Goal: Task Accomplishment & Management: Use online tool/utility

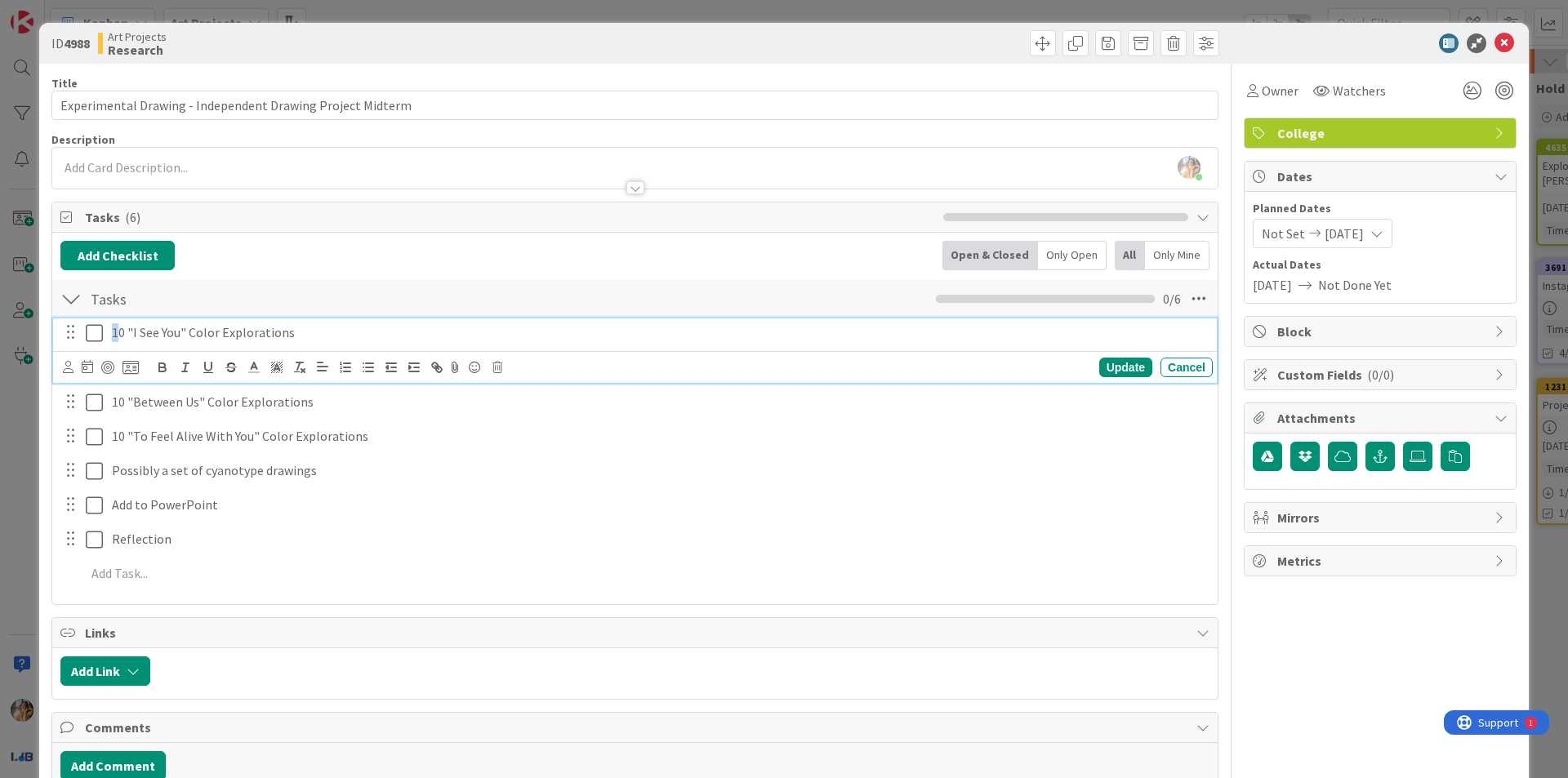
click at [112, 337] on p "10 "I See You" Color Explorations" at bounding box center [659, 332] width 1094 height 19
drag, startPoint x: 123, startPoint y: 335, endPoint x: 105, endPoint y: 335, distance: 18.0
click at [105, 335] on div "10 "I See You" Color Explorations" at bounding box center [659, 333] width 1107 height 29
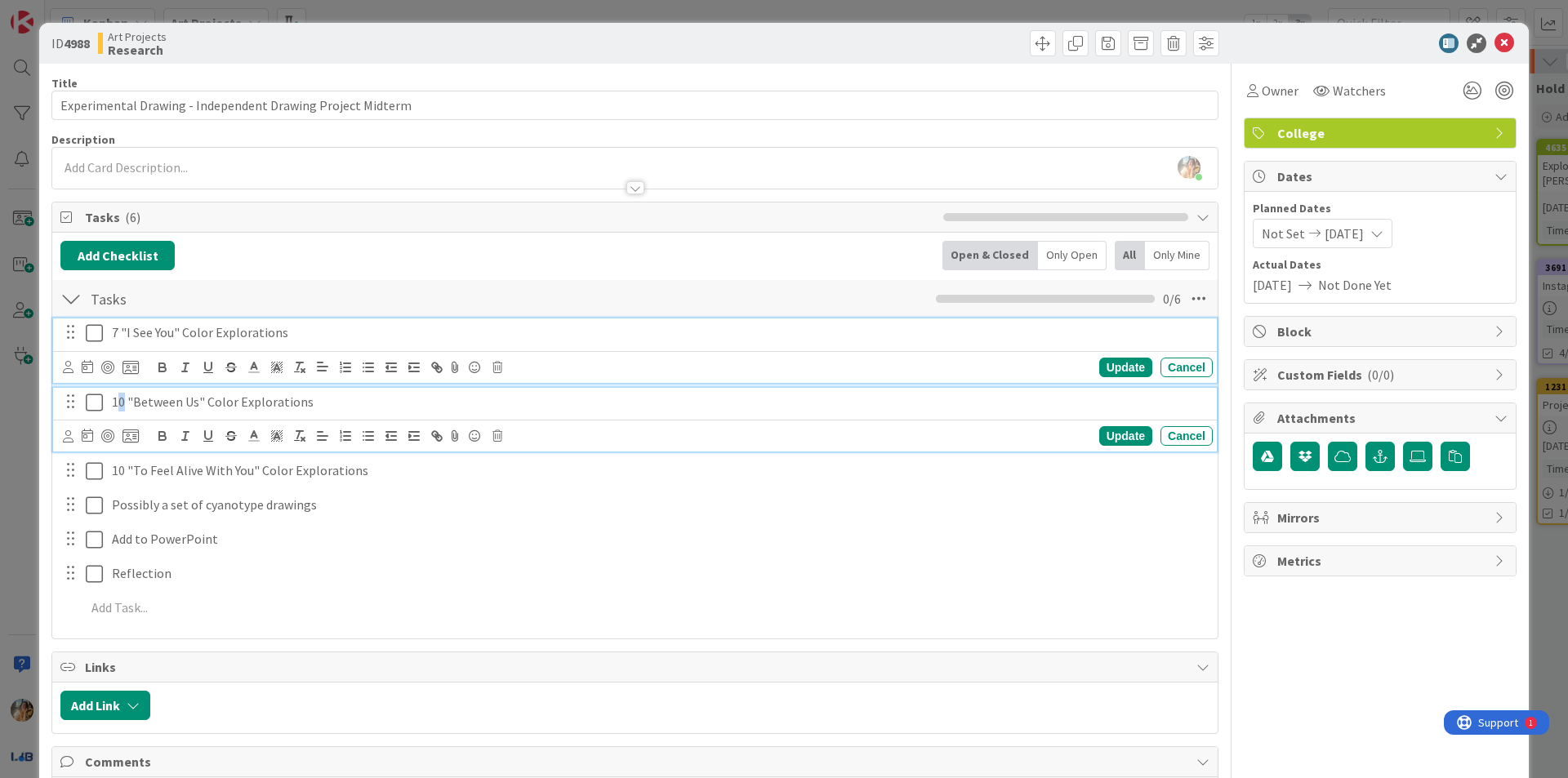
drag, startPoint x: 126, startPoint y: 401, endPoint x: 116, endPoint y: 402, distance: 10.0
click at [117, 402] on p "10 "Between Us" Color Explorations" at bounding box center [659, 402] width 1094 height 19
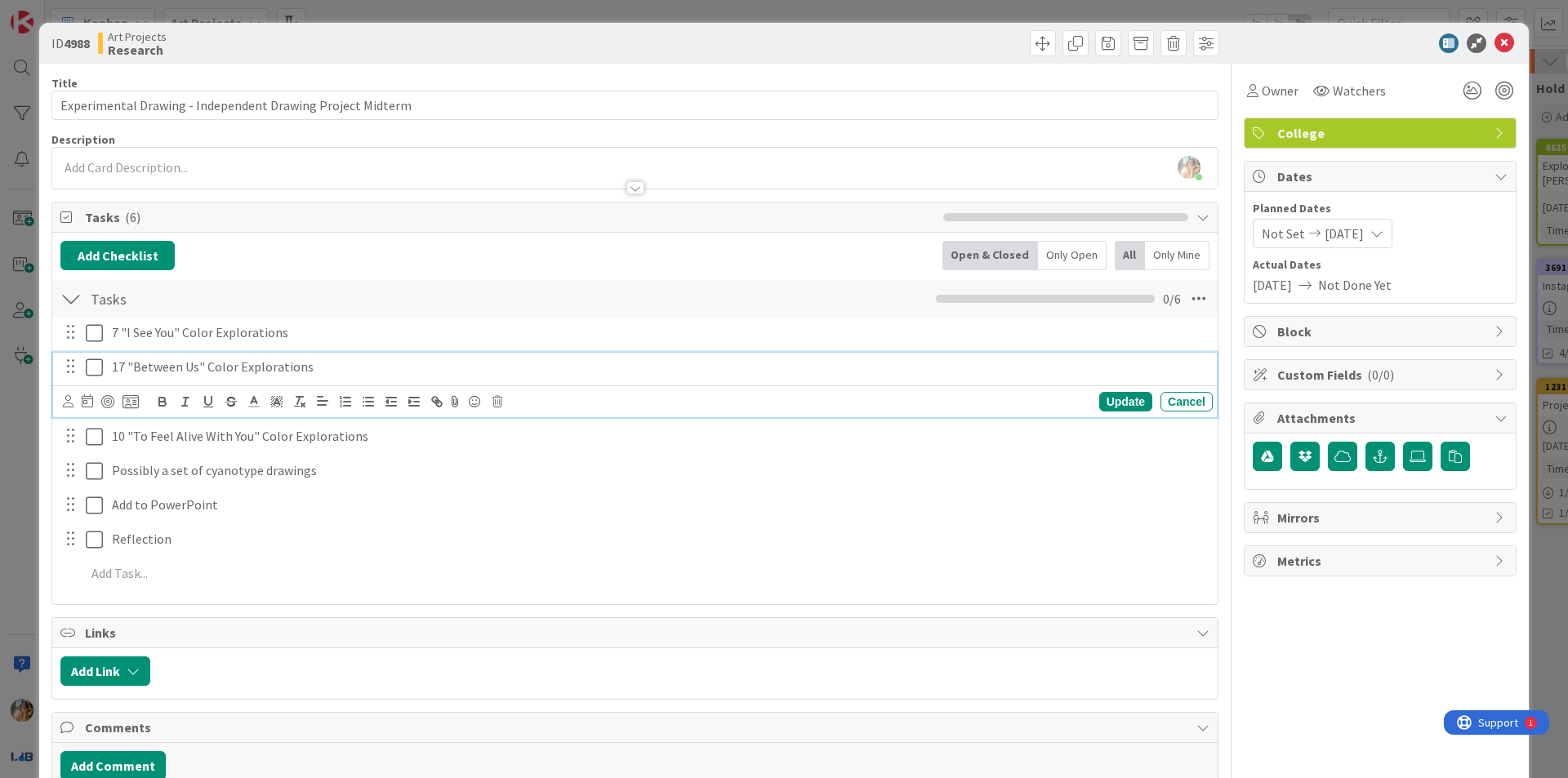
click at [129, 368] on p "17 "Between Us" Color Explorations" at bounding box center [659, 367] width 1094 height 19
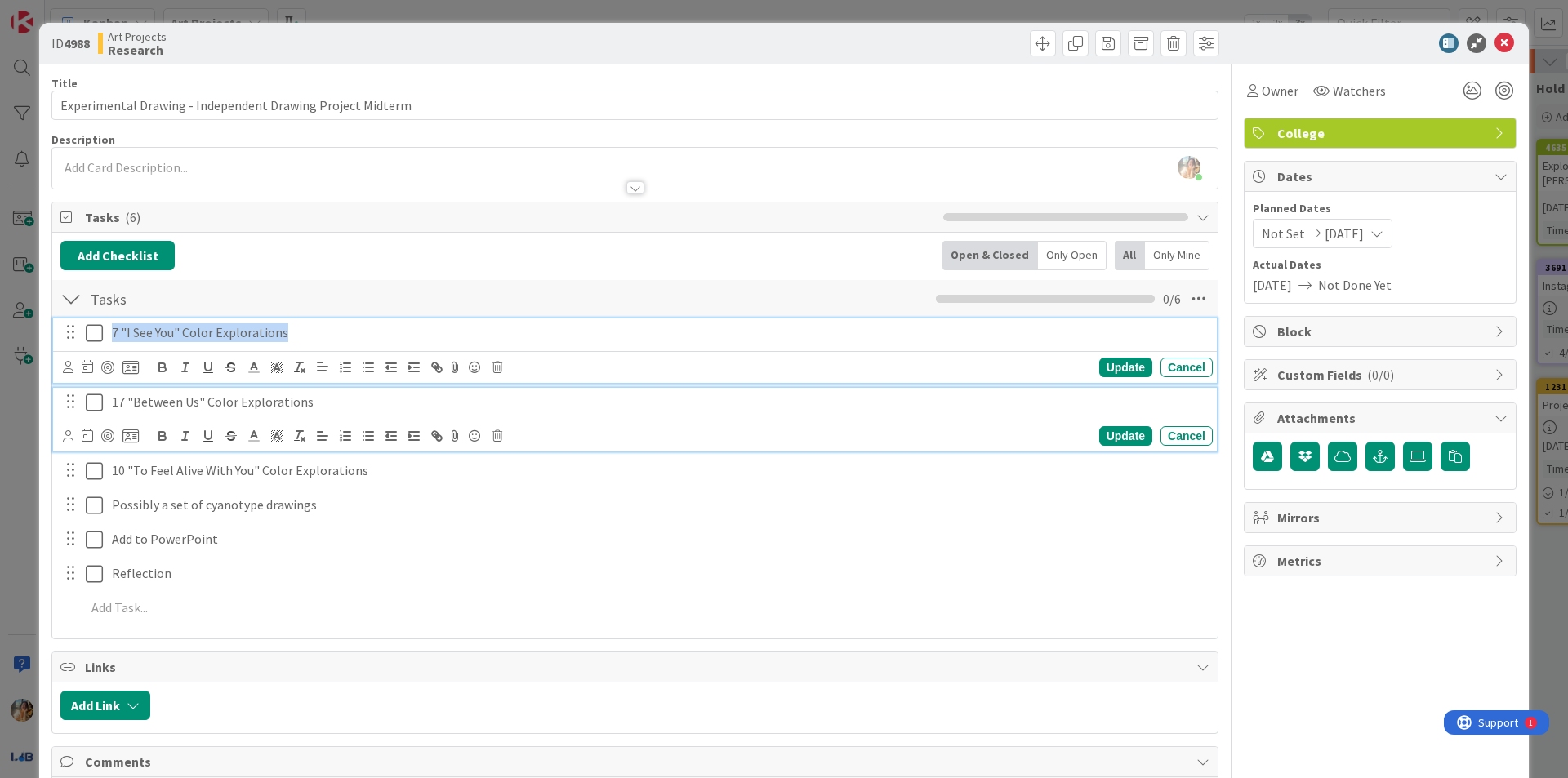
drag, startPoint x: 302, startPoint y: 331, endPoint x: 24, endPoint y: 328, distance: 278.0
click at [24, 328] on div "ID 4988 Art Projects Research Title 58 / 128 Experimental Drawing - Independent…" at bounding box center [784, 389] width 1568 height 778
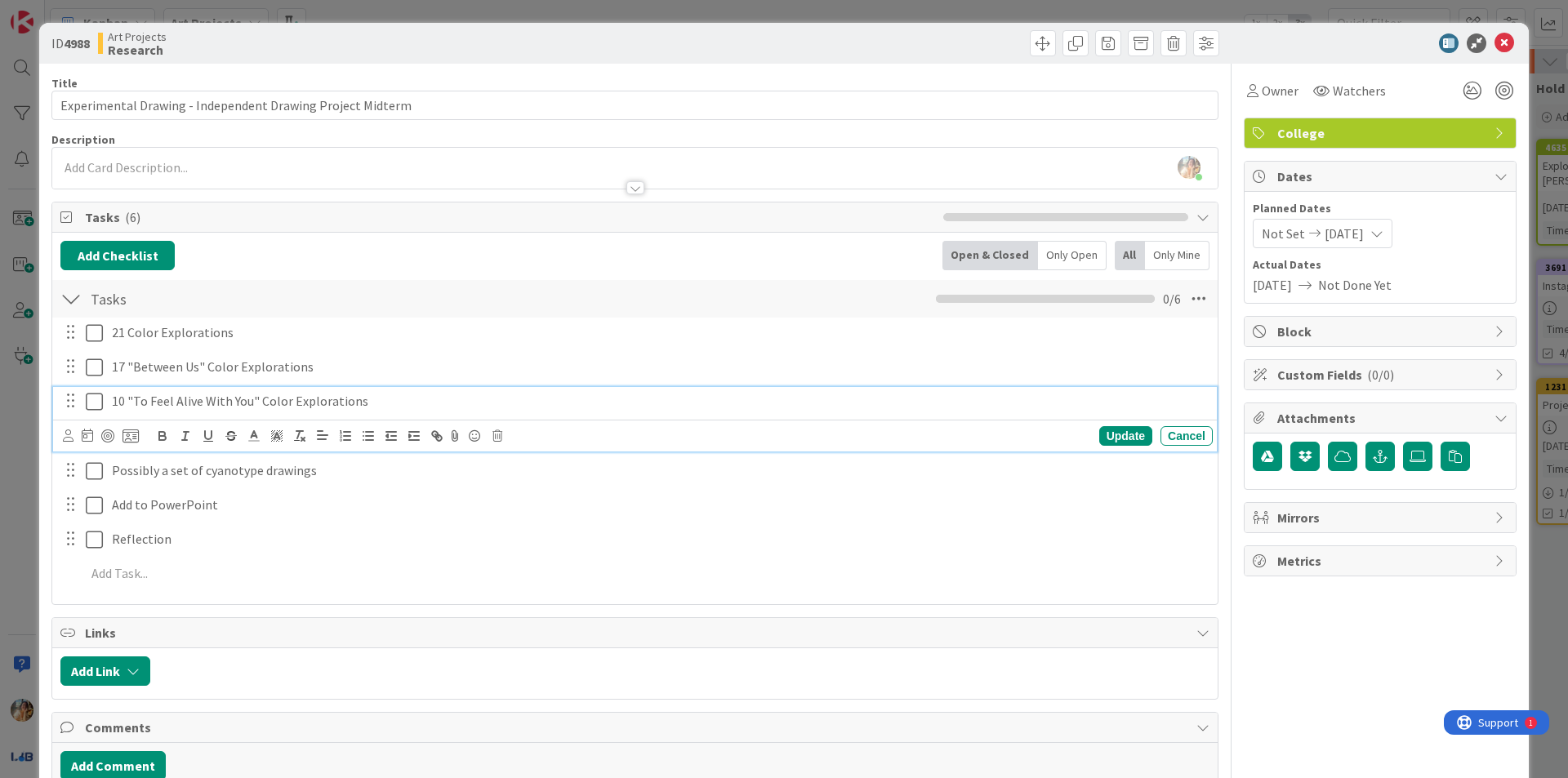
click at [367, 392] on p "10 "To Feel Alive With You" Color Explorations" at bounding box center [659, 401] width 1094 height 19
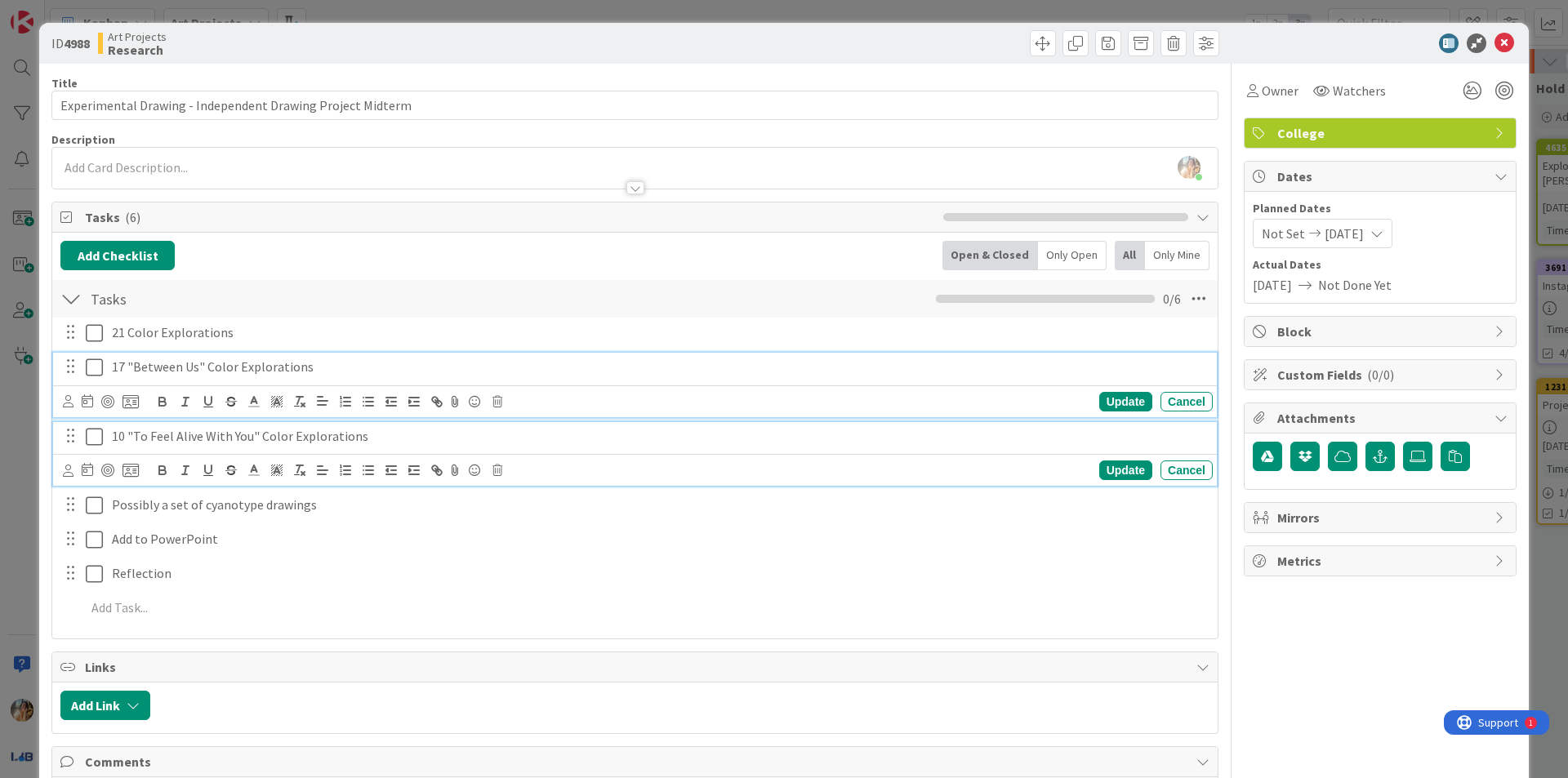
click at [366, 372] on p "17 "Between Us" Color Explorations" at bounding box center [659, 367] width 1094 height 19
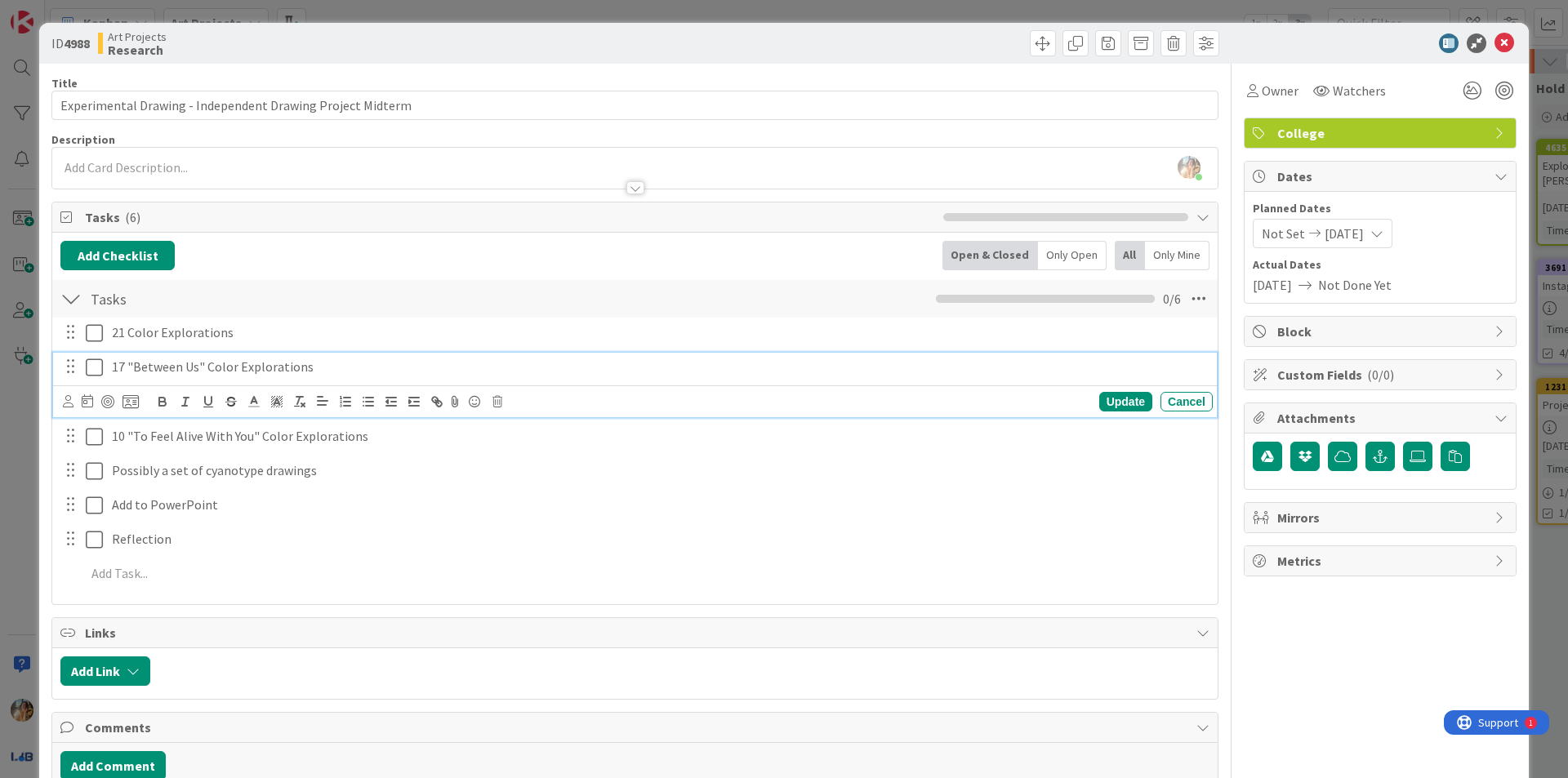
click at [491, 400] on div "Update Cancel" at bounding box center [638, 401] width 1150 height 22
click at [498, 400] on icon at bounding box center [497, 401] width 10 height 12
click at [536, 467] on div "Delete" at bounding box center [538, 470] width 60 height 30
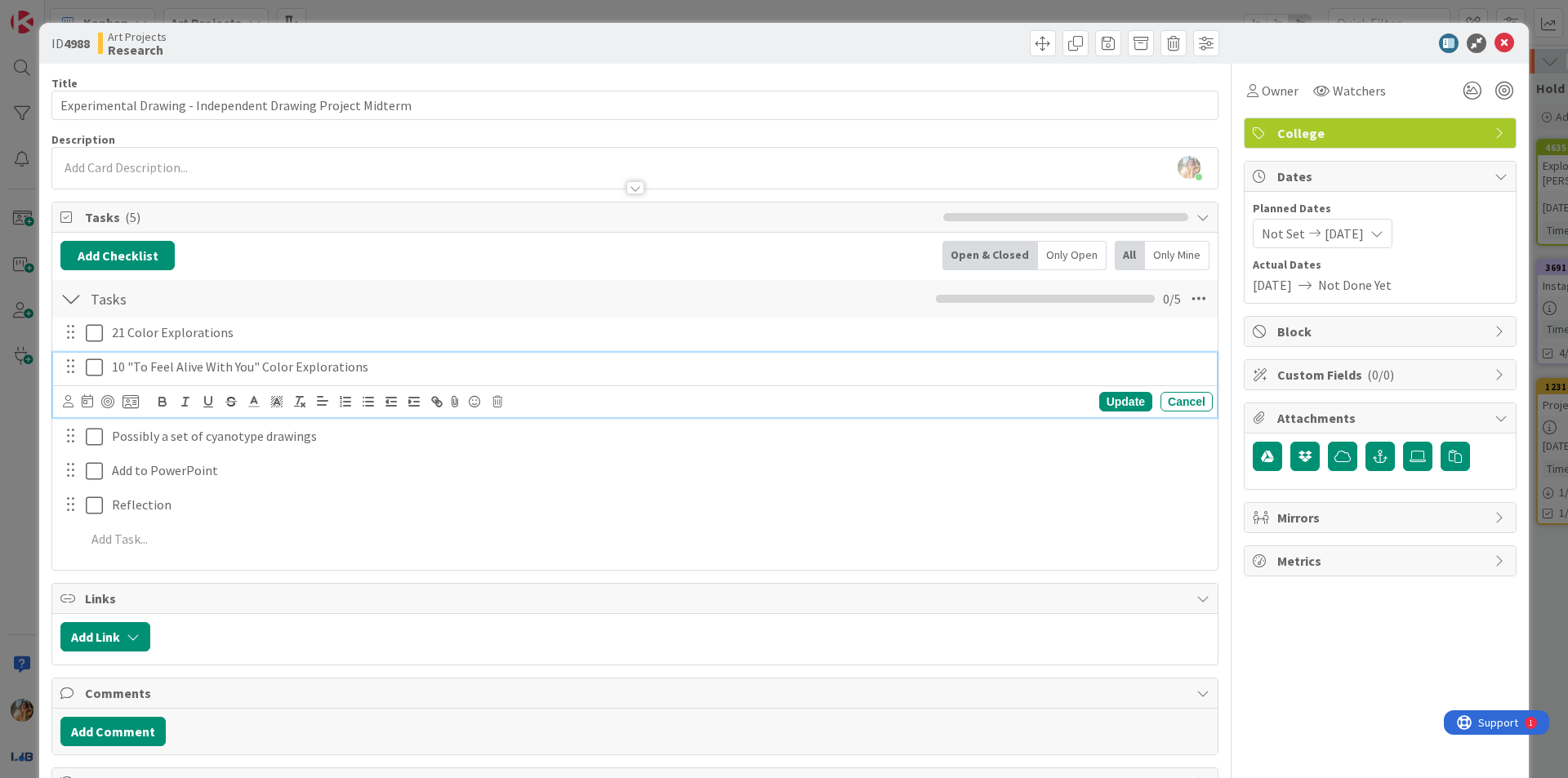
click at [437, 375] on p "10 "To Feel Alive With You" Color Explorations" at bounding box center [659, 367] width 1094 height 19
click at [498, 407] on div "Update Cancel" at bounding box center [638, 401] width 1150 height 22
click at [498, 405] on icon at bounding box center [497, 401] width 10 height 12
click at [525, 467] on div "Delete" at bounding box center [538, 470] width 60 height 30
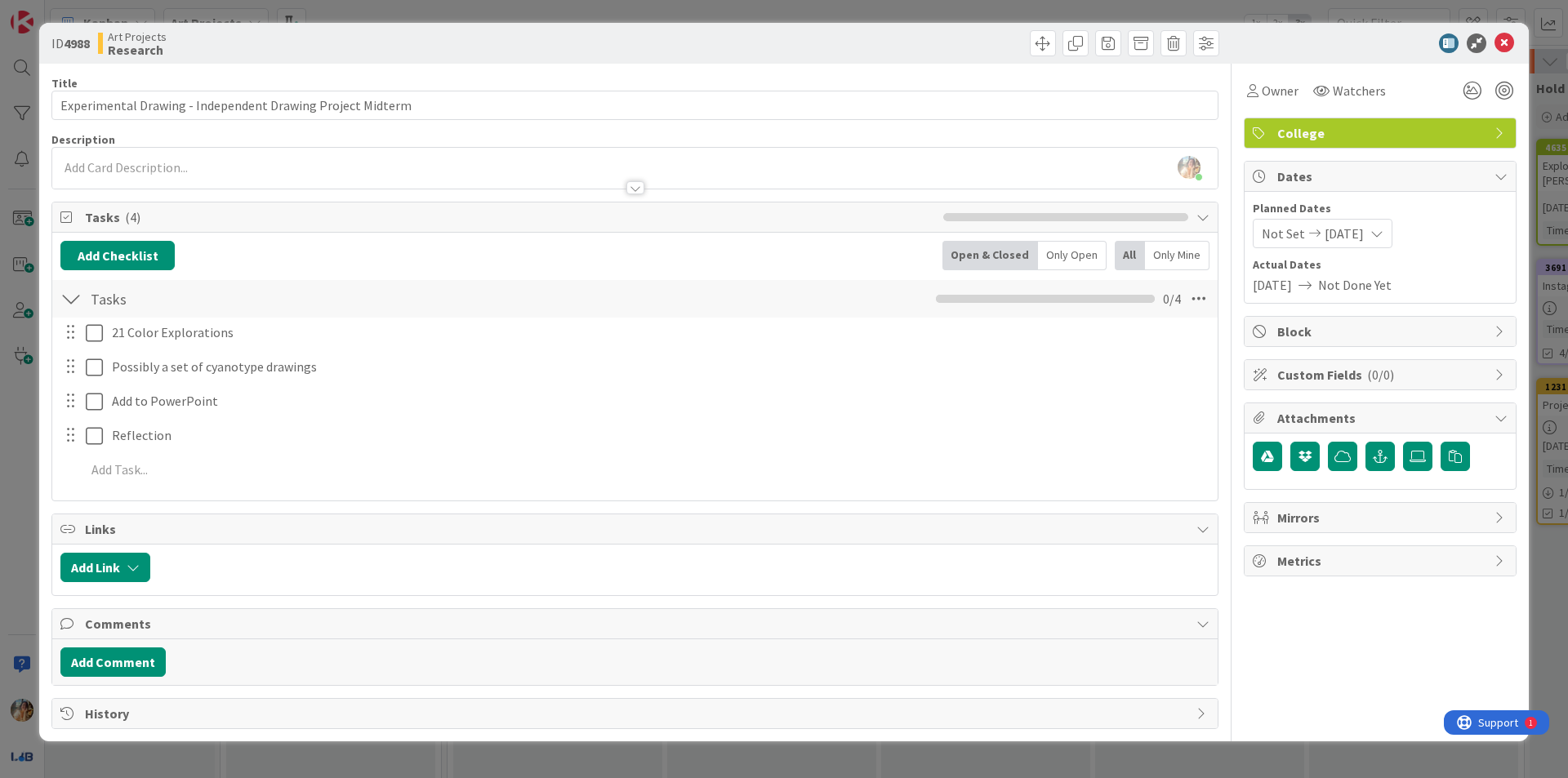
click at [332, 487] on div "21 Color Explorations Update Cancel Possibly a set of cyanotype drawings Update…" at bounding box center [634, 404] width 1149 height 173
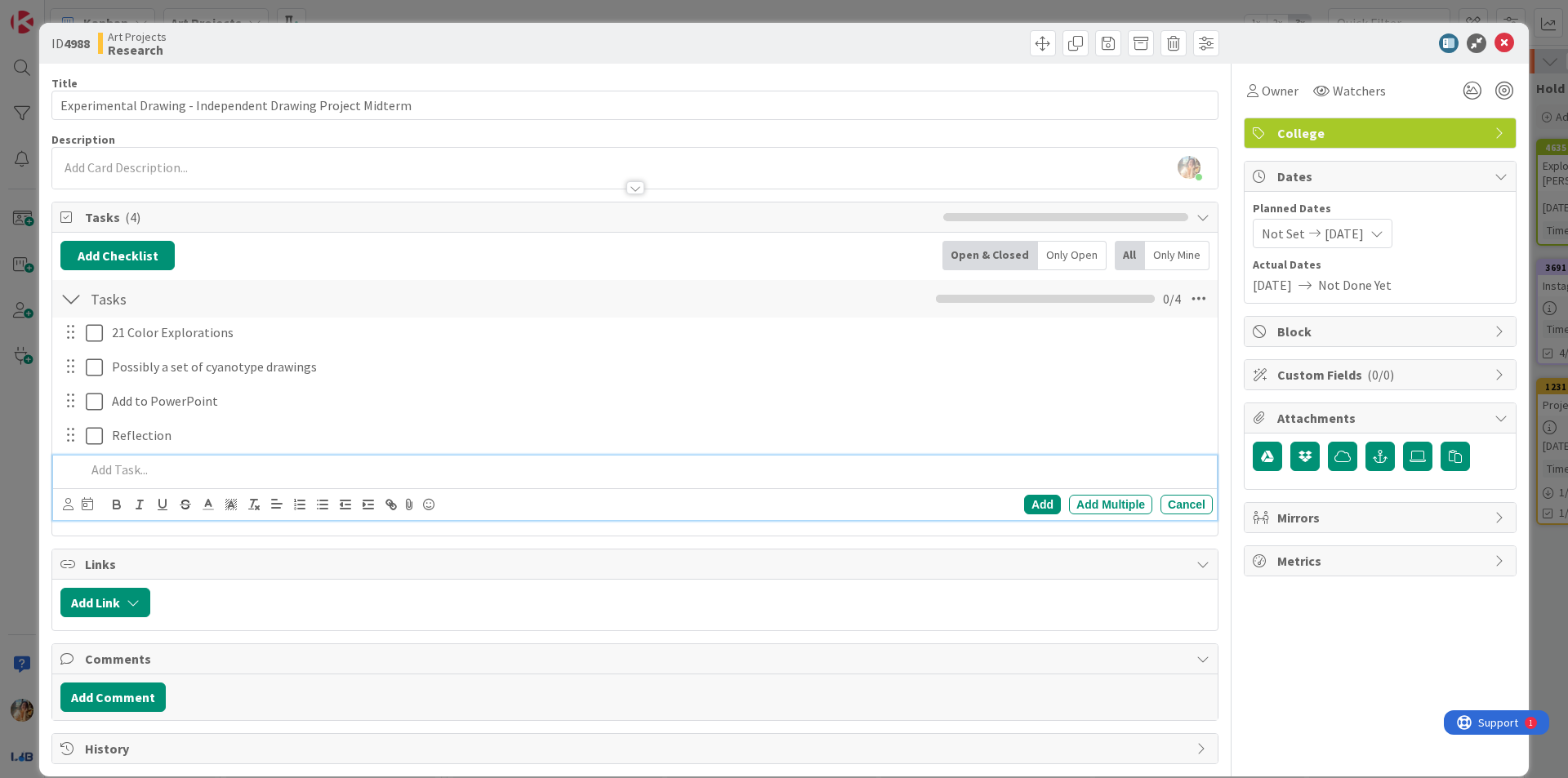
click at [337, 481] on div at bounding box center [646, 469] width 1133 height 29
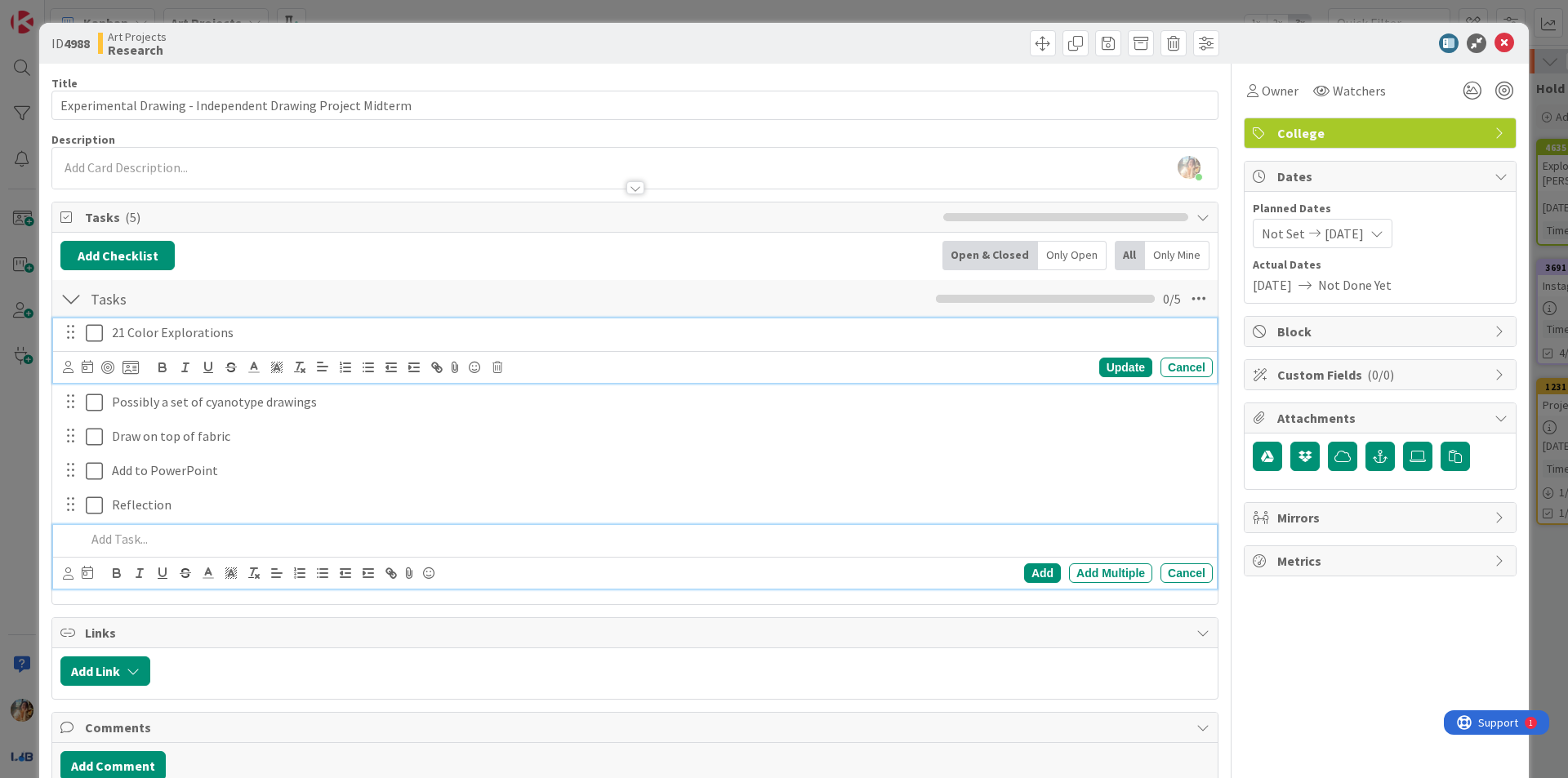
click at [102, 329] on icon at bounding box center [94, 333] width 17 height 20
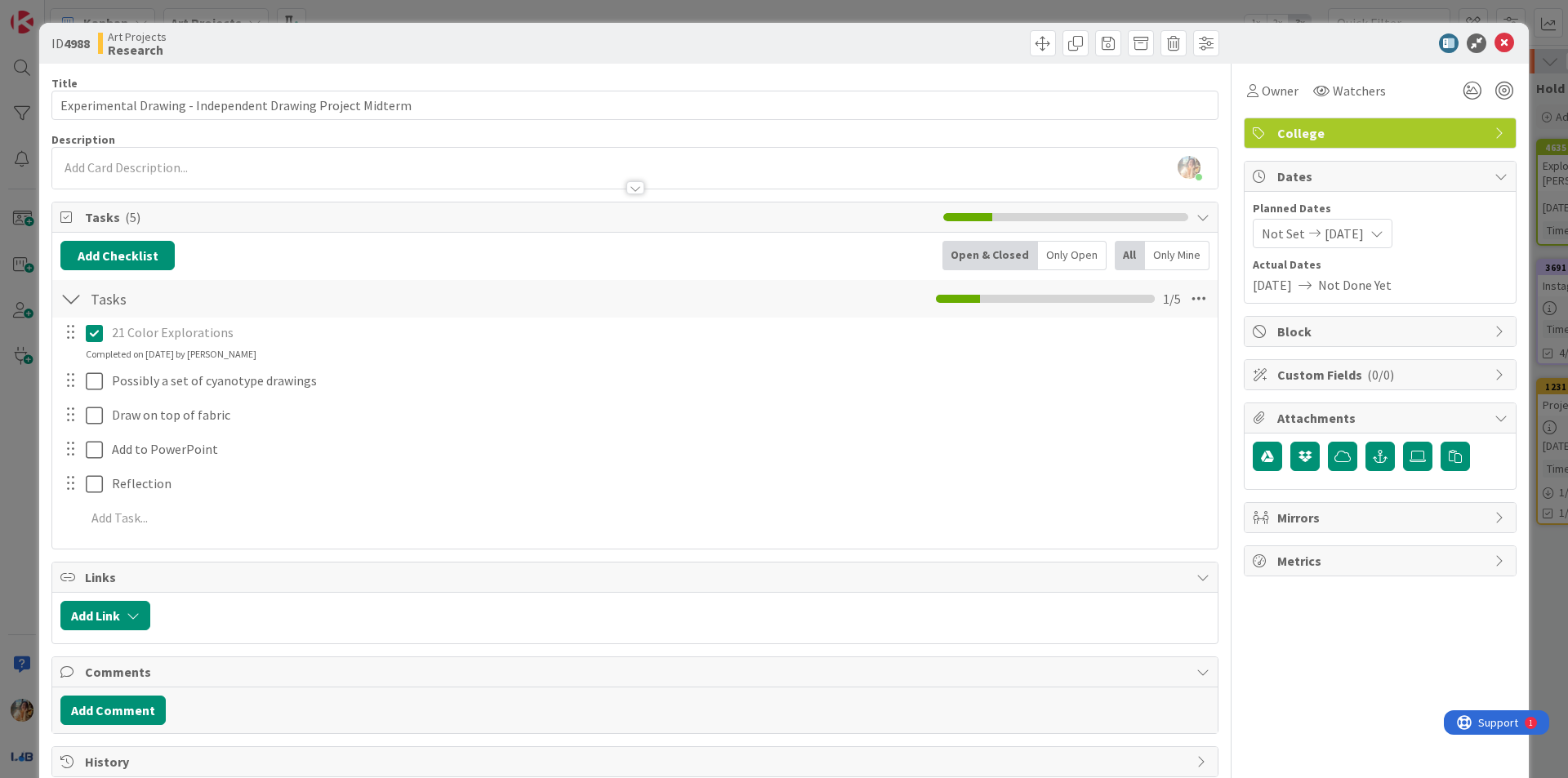
click at [0, 394] on div "ID 4988 Art Projects Research Title 58 / 128 Experimental Drawing - Independent…" at bounding box center [784, 389] width 1568 height 778
